Goal: Obtain resource: Obtain resource

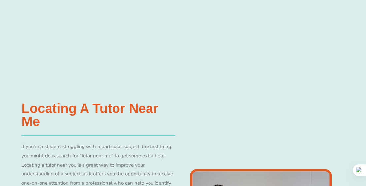
scroll to position [339, 0]
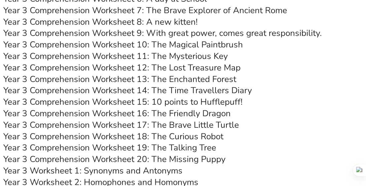
scroll to position [2299, 0]
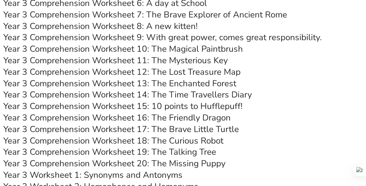
click at [178, 118] on link "Year 3 Comprehension Worksheet 16: The Friendly Dragon" at bounding box center [116, 118] width 227 height 12
click at [188, 83] on link "Year 3 Comprehension Worksheet 13: The Enchanted Forest" at bounding box center [119, 84] width 233 height 12
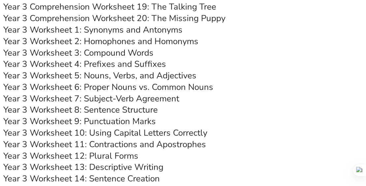
scroll to position [2446, 0]
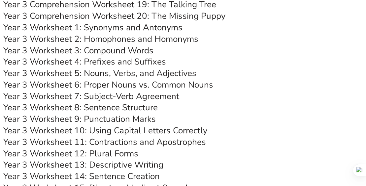
click at [115, 62] on link "Year 3 Worksheet 4: Prefixes and Suffixes" at bounding box center [84, 62] width 163 height 12
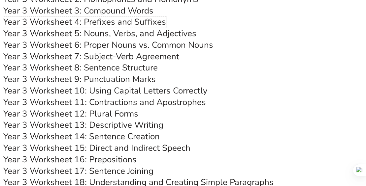
scroll to position [2486, 0]
click at [132, 81] on link "Year 3 Worksheet 9: Punctuation Marks" at bounding box center [79, 80] width 152 height 12
click at [128, 48] on link "Year 3 Worksheet 6: Proper Nouns vs. Common Nouns" at bounding box center [108, 46] width 210 height 12
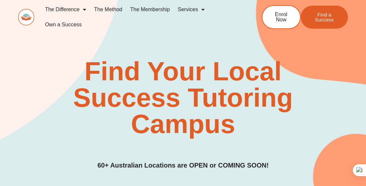
click at [70, 24] on link "Own a Success" at bounding box center [63, 24] width 45 height 15
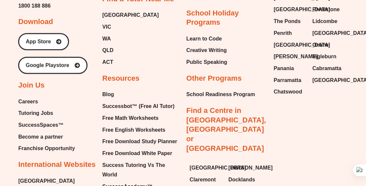
scroll to position [2725, 0]
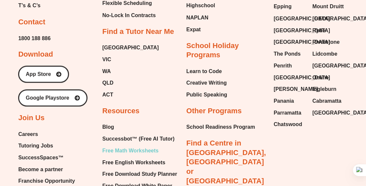
click at [127, 146] on span "Free Math Worksheets" at bounding box center [130, 151] width 56 height 10
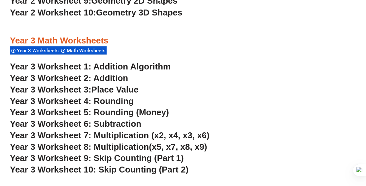
scroll to position [910, 0]
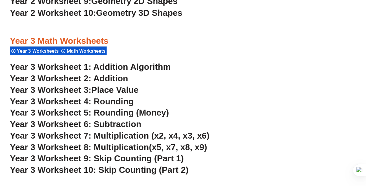
click at [154, 65] on link "Year 3 Worksheet 1: Addition Algorithm" at bounding box center [90, 67] width 161 height 10
